Goal: Transaction & Acquisition: Purchase product/service

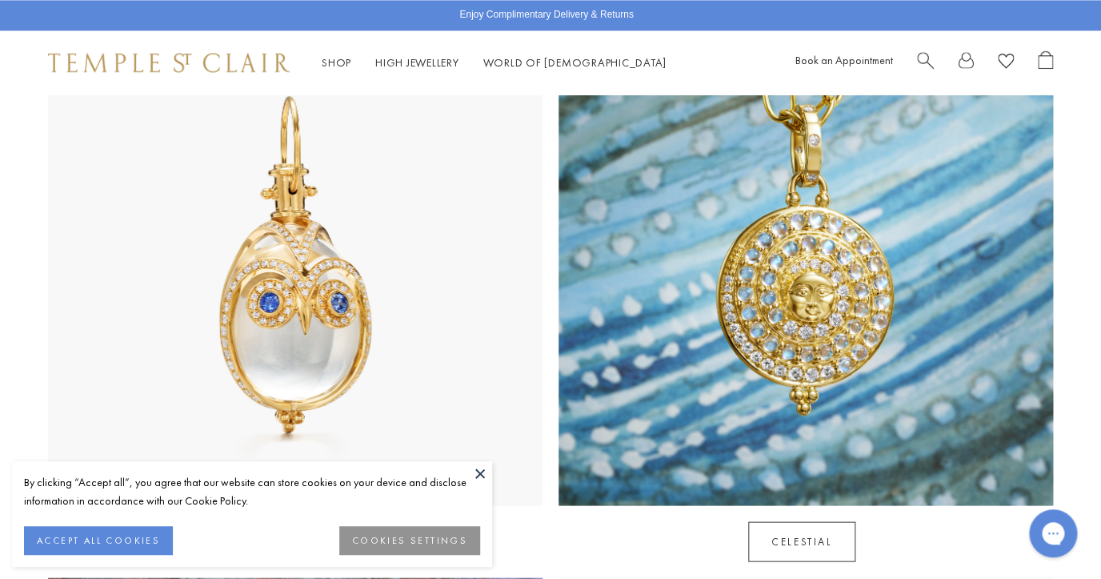
scroll to position [852, 0]
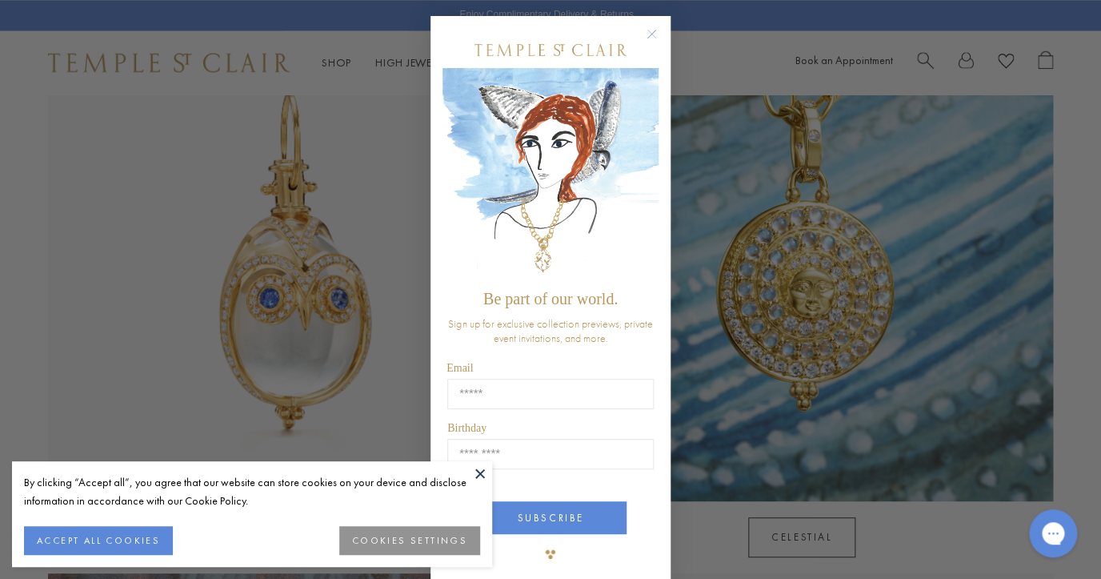
click at [480, 470] on button at bounding box center [480, 473] width 24 height 24
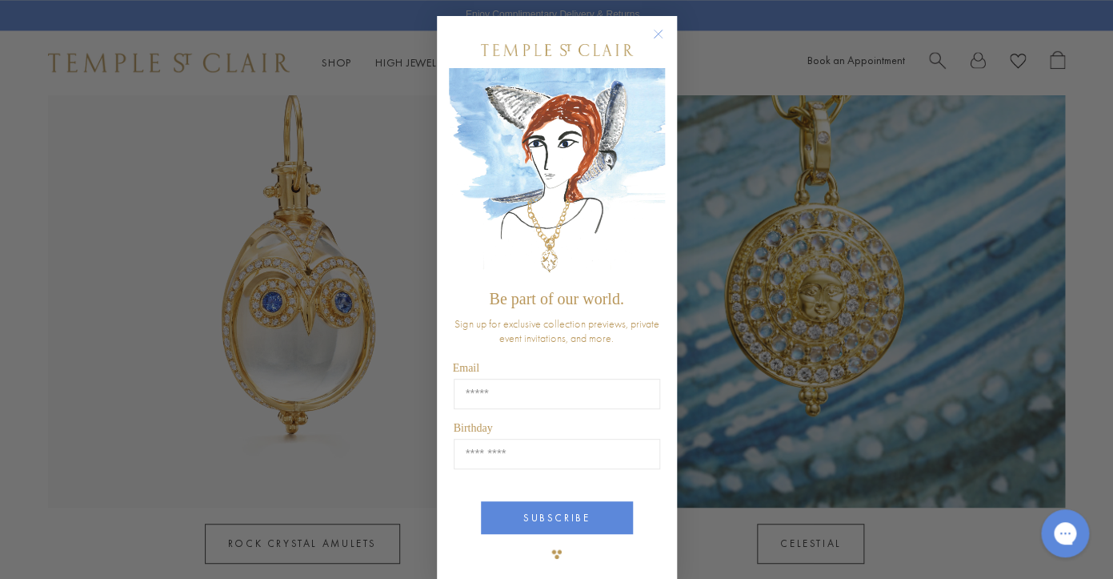
click at [651, 34] on circle "Close dialog" at bounding box center [657, 34] width 19 height 19
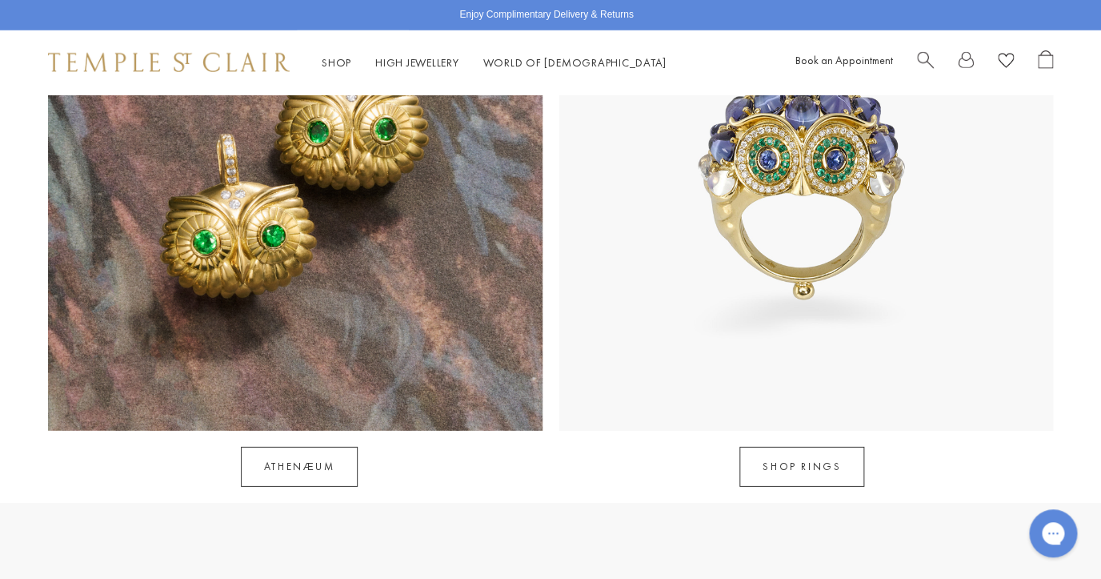
scroll to position [1487, 0]
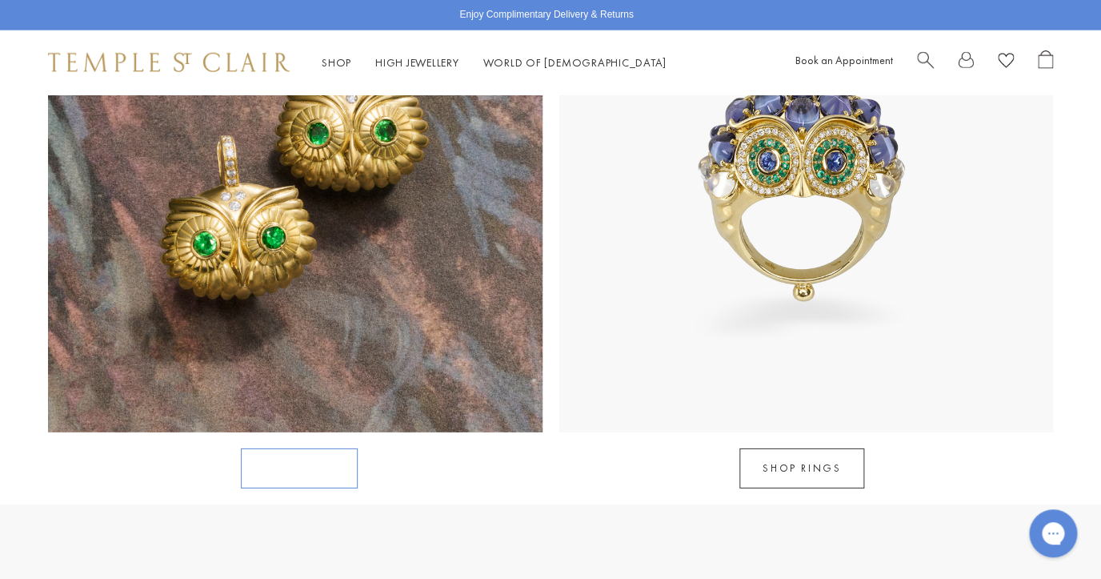
click at [318, 469] on link "Athenæum" at bounding box center [300, 468] width 118 height 40
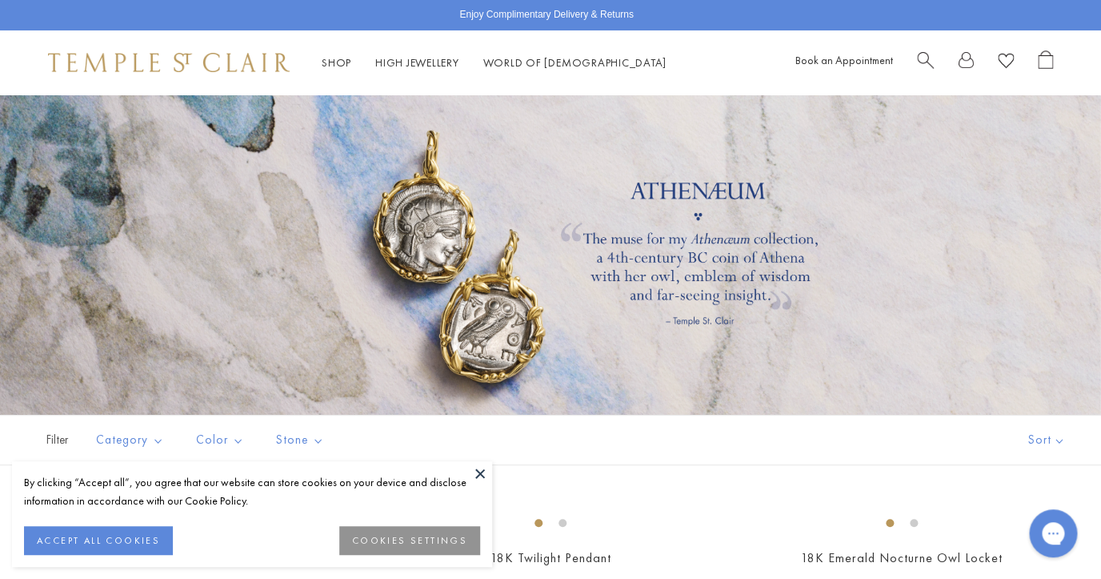
click at [477, 472] on button at bounding box center [480, 473] width 24 height 24
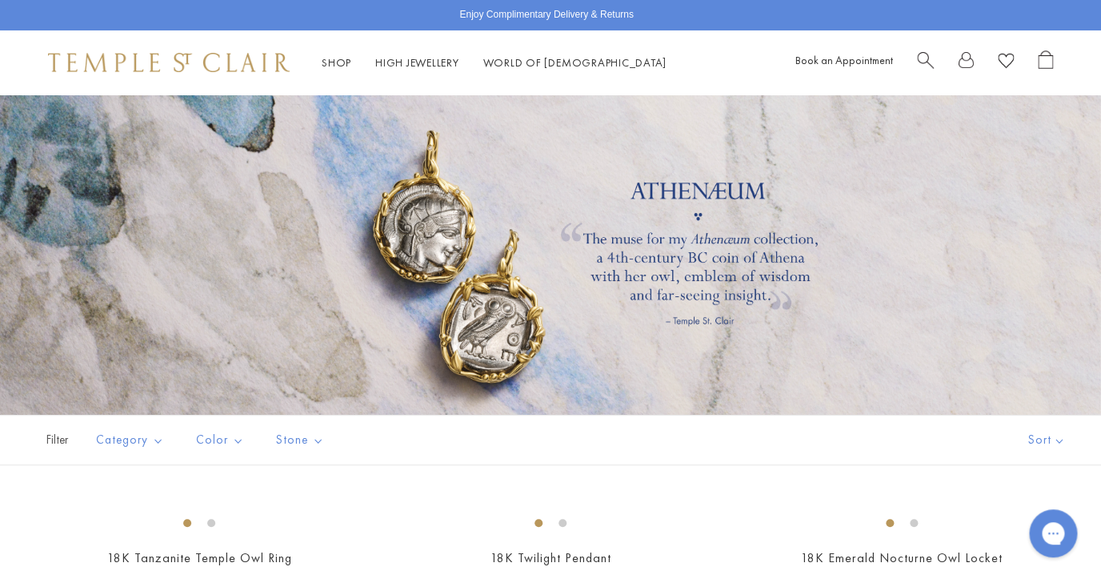
click at [991, 361] on div at bounding box center [550, 254] width 1101 height 320
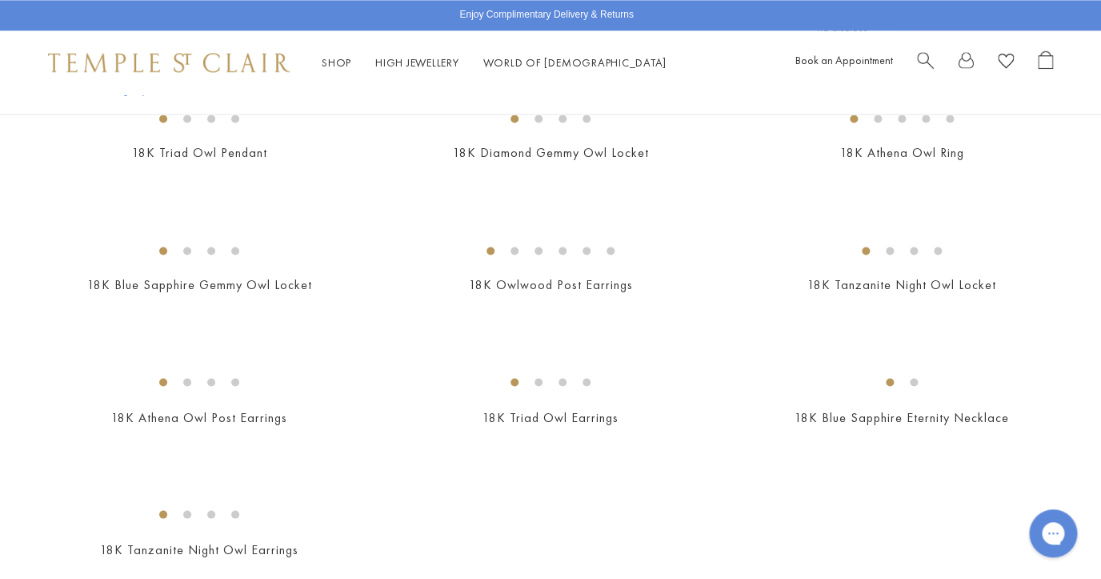
scroll to position [803, 0]
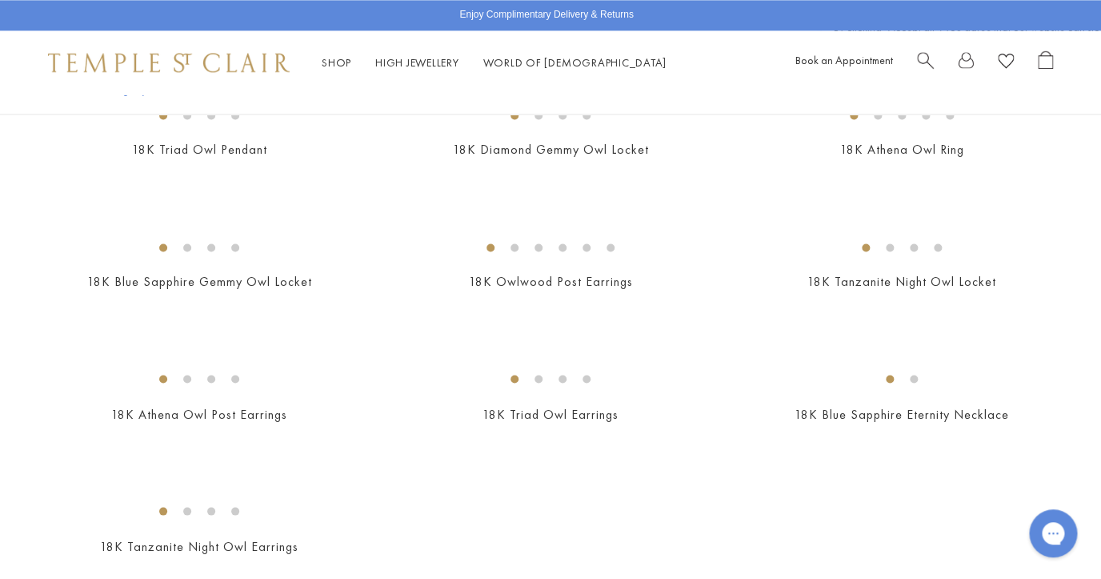
click at [0, 0] on img at bounding box center [0, 0] width 0 height 0
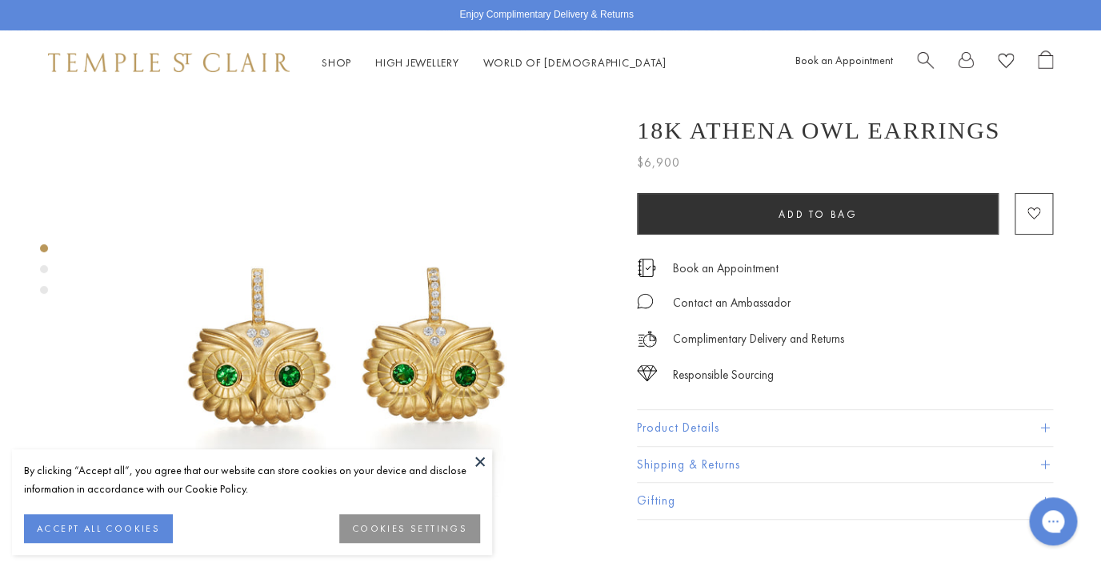
scroll to position [11, 2]
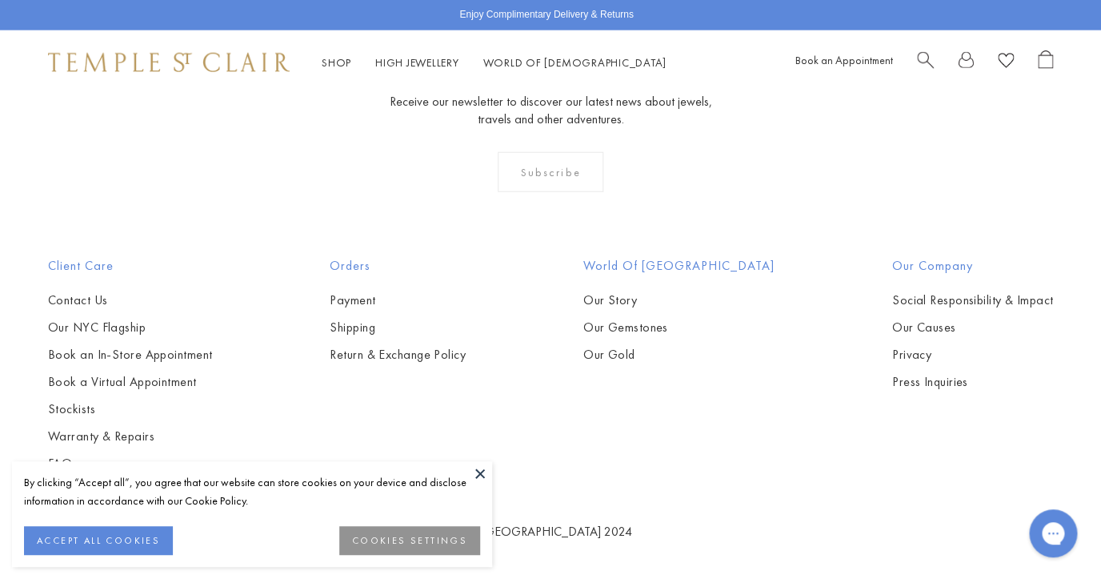
scroll to position [3024, 0]
click at [0, 0] on img at bounding box center [0, 0] width 0 height 0
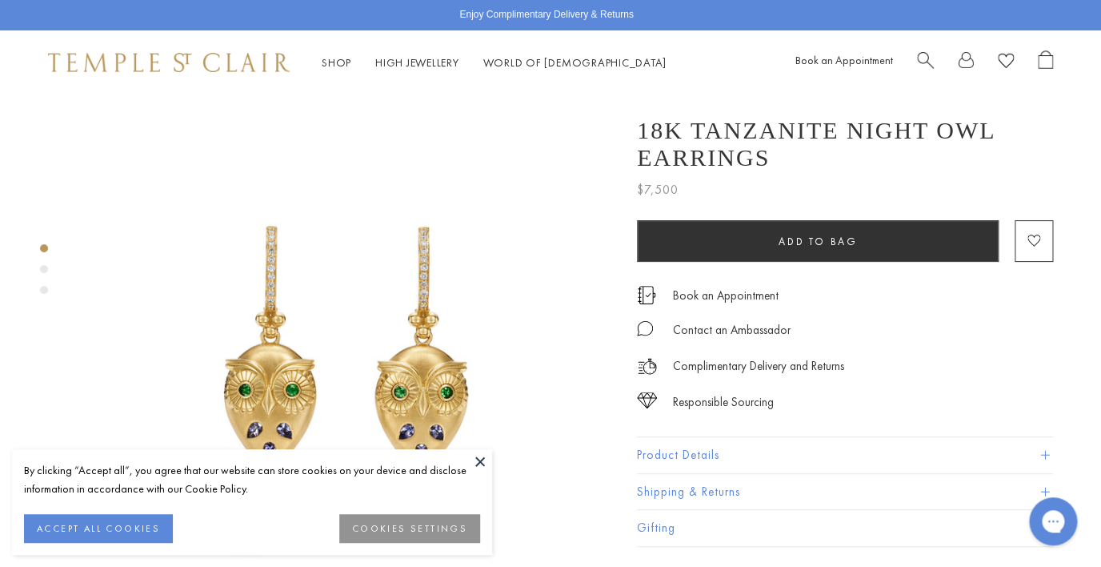
scroll to position [14, 0]
